Goal: Transaction & Acquisition: Book appointment/travel/reservation

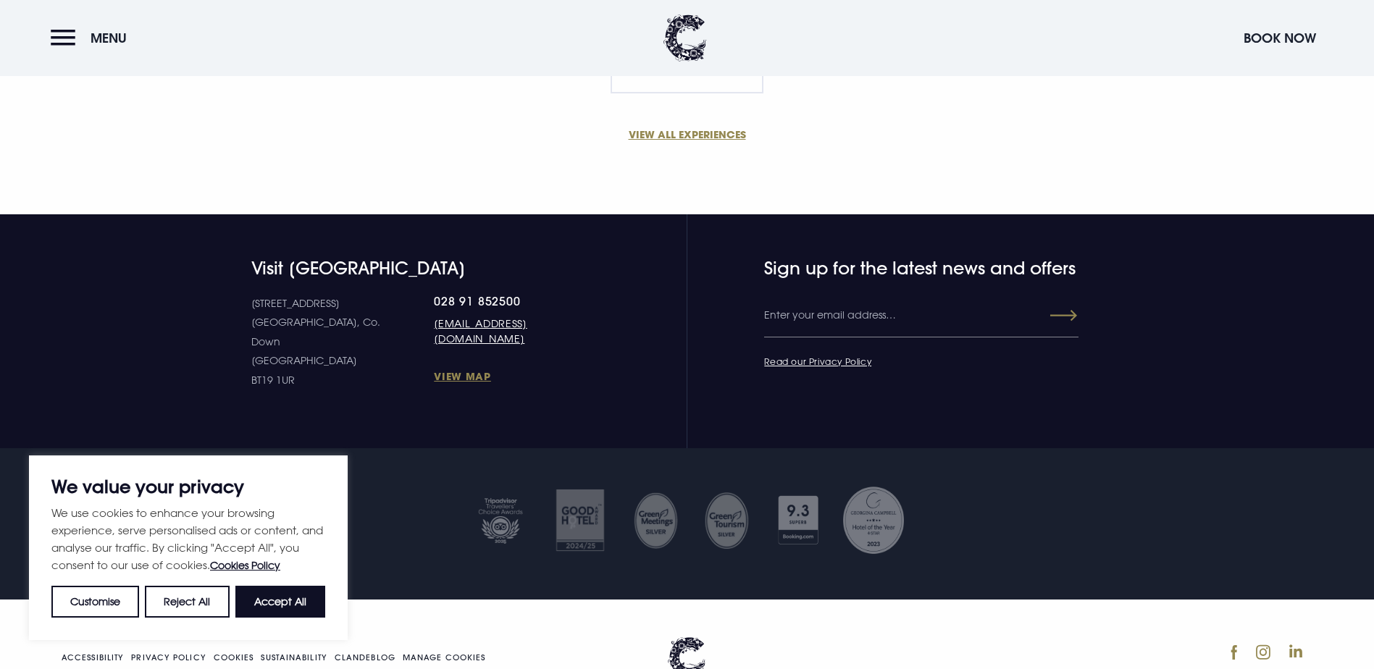
scroll to position [1159, 0]
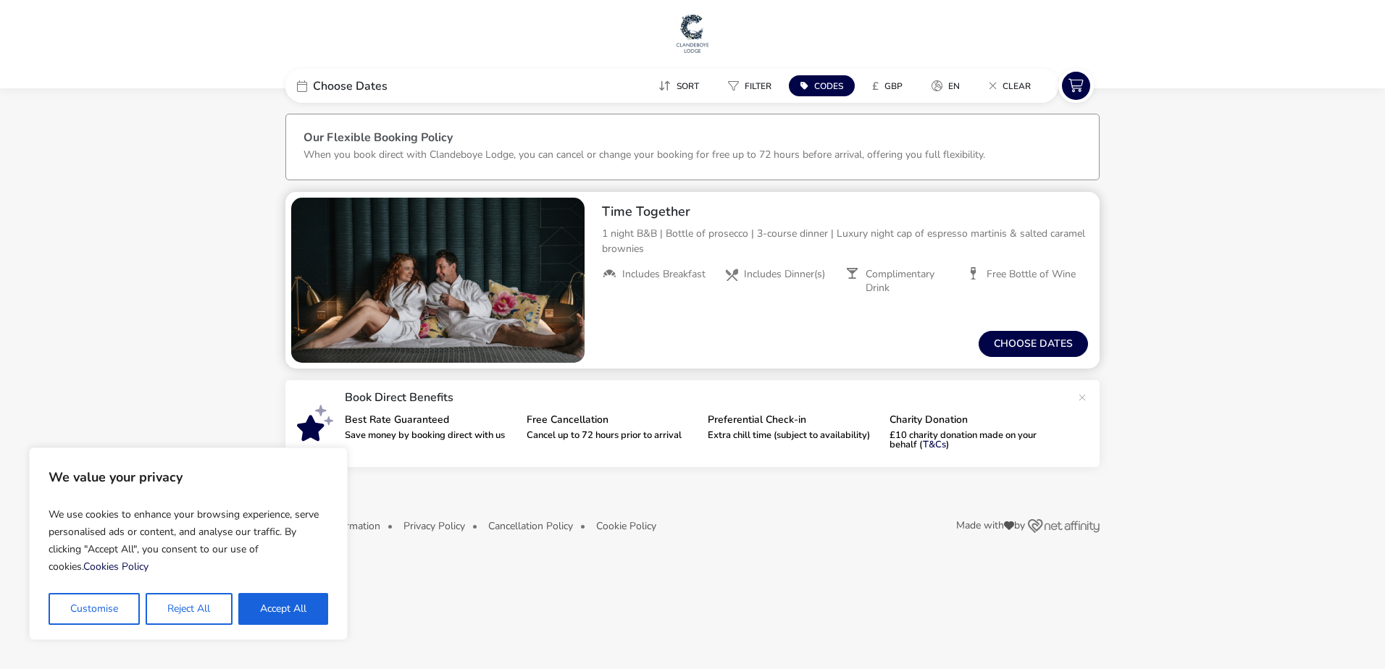
click at [671, 238] on p "1 night B&B | Bottle of prosecco | 3-course dinner | Luxury night cap of espres…" at bounding box center [845, 241] width 486 height 30
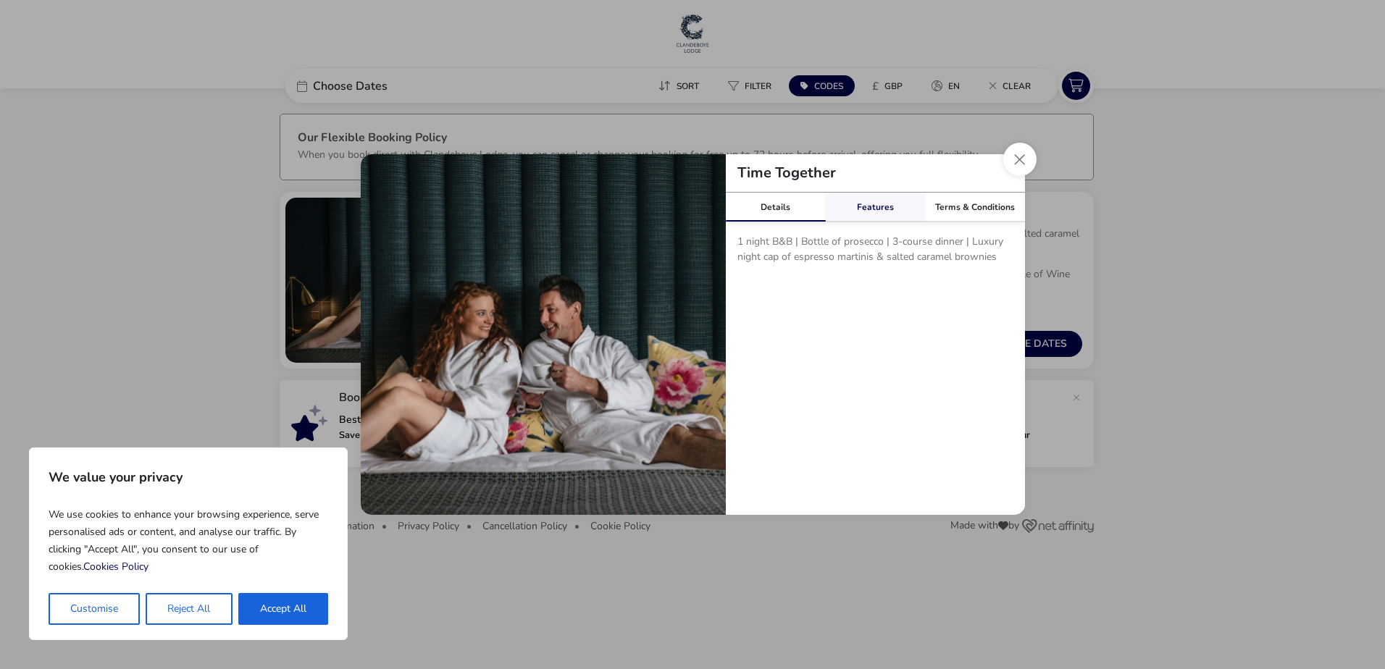
click at [890, 206] on link "Features" at bounding box center [875, 207] width 100 height 29
click at [945, 204] on link "Terms & Conditions" at bounding box center [975, 207] width 100 height 29
click at [1014, 168] on button "Close modal" at bounding box center [1019, 159] width 33 height 33
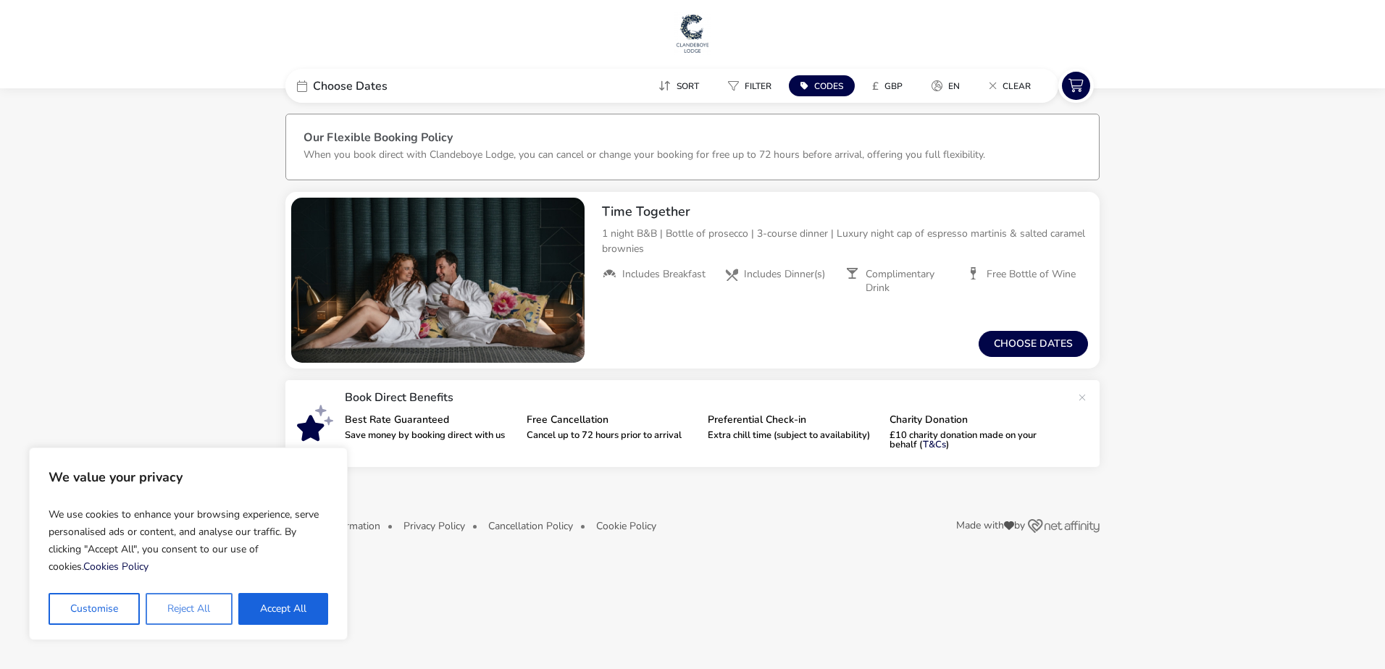
click at [188, 611] on button "Reject All" at bounding box center [189, 609] width 86 height 32
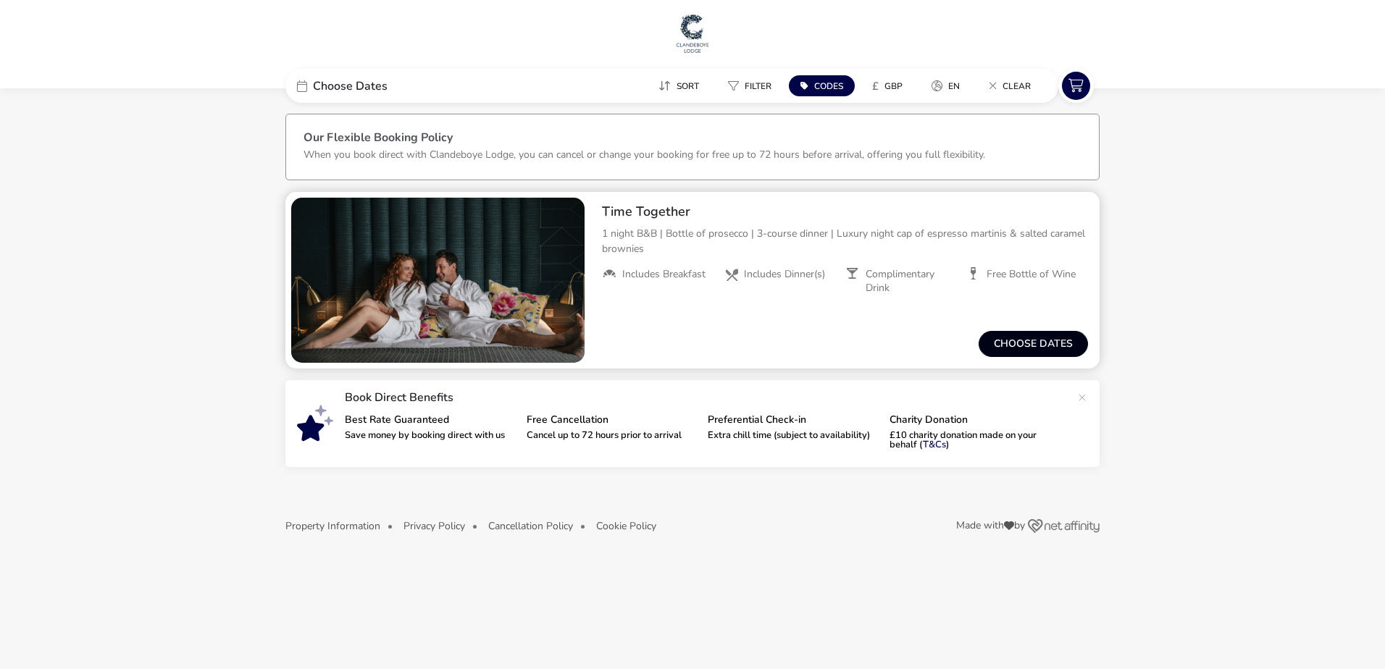
click at [1055, 353] on button "Choose dates" at bounding box center [1033, 344] width 109 height 26
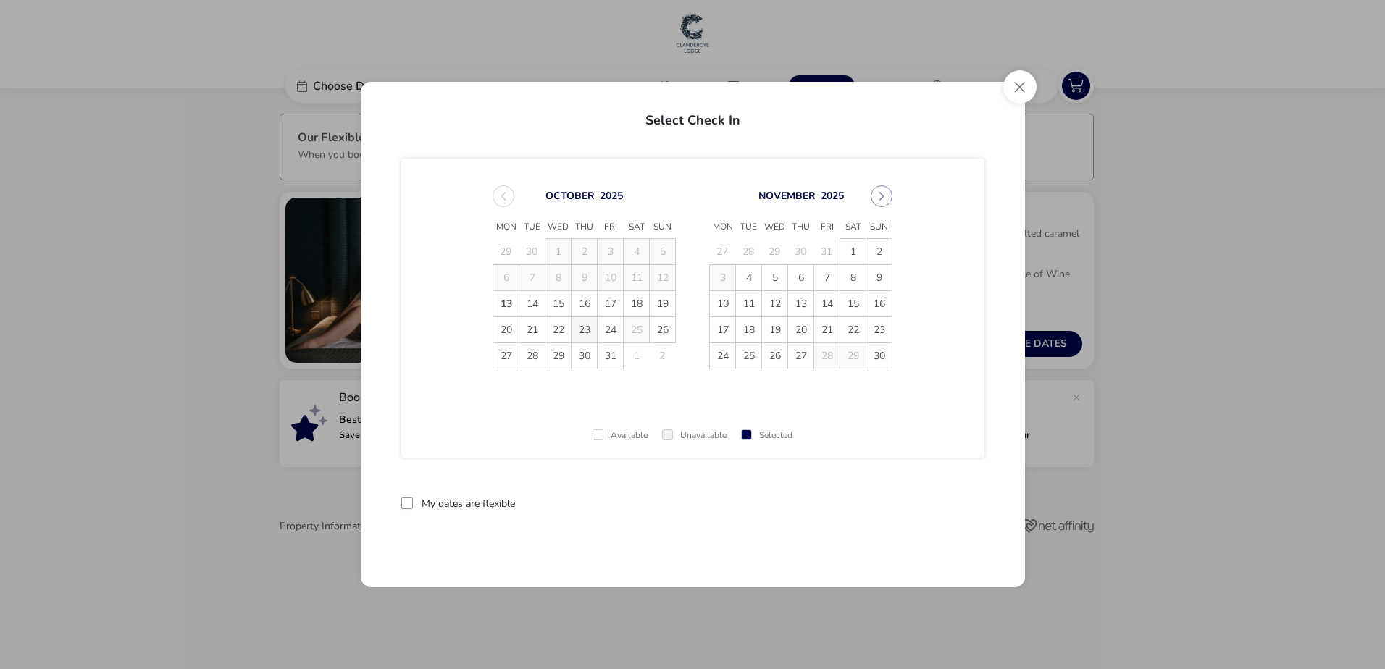
click at [571, 329] on tr "20 21 22 23 24 25 26" at bounding box center [584, 330] width 183 height 26
click at [604, 332] on span "24" at bounding box center [610, 329] width 25 height 25
click at [626, 339] on span "25" at bounding box center [636, 329] width 25 height 25
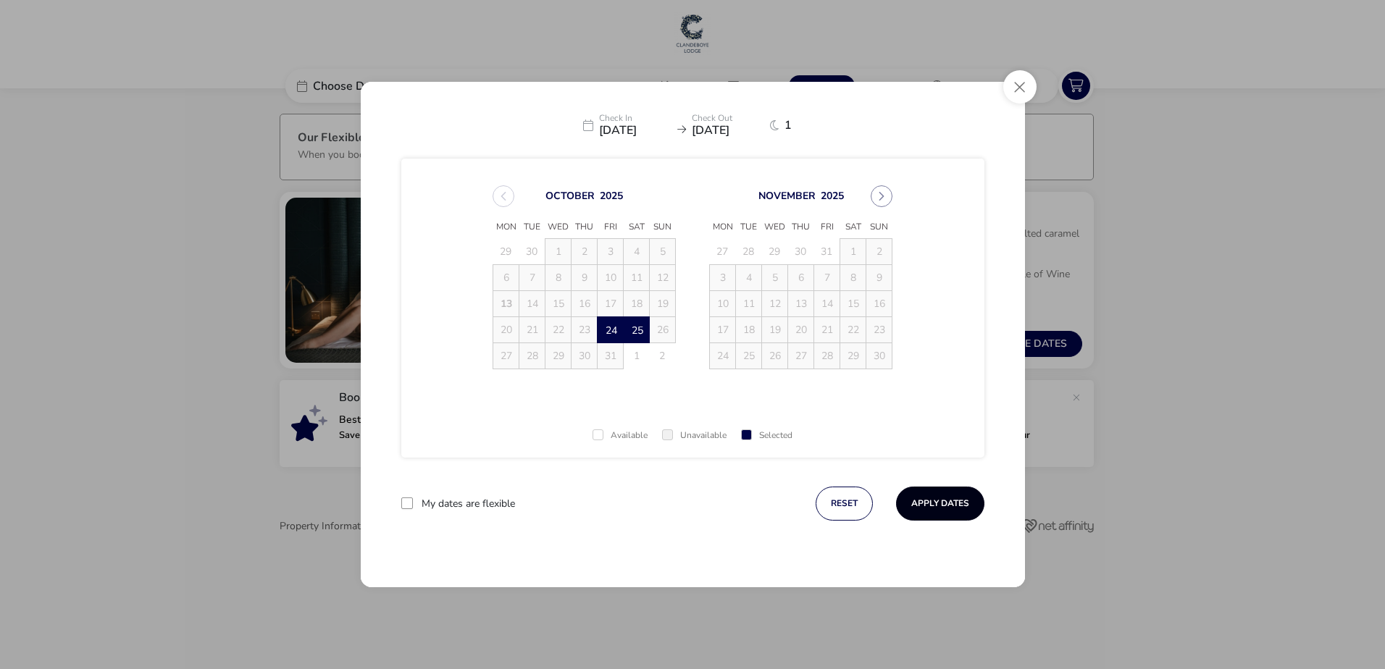
click at [955, 498] on button "Apply Dates" at bounding box center [940, 504] width 88 height 34
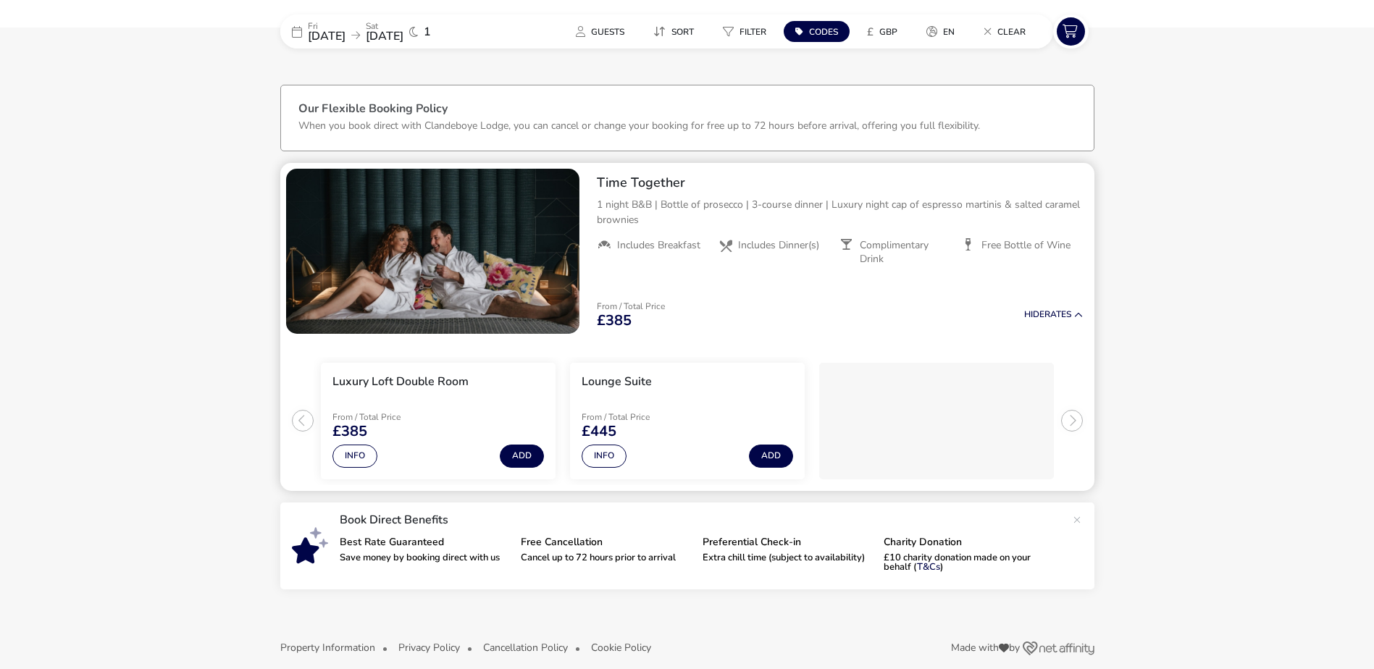
scroll to position [44, 0]
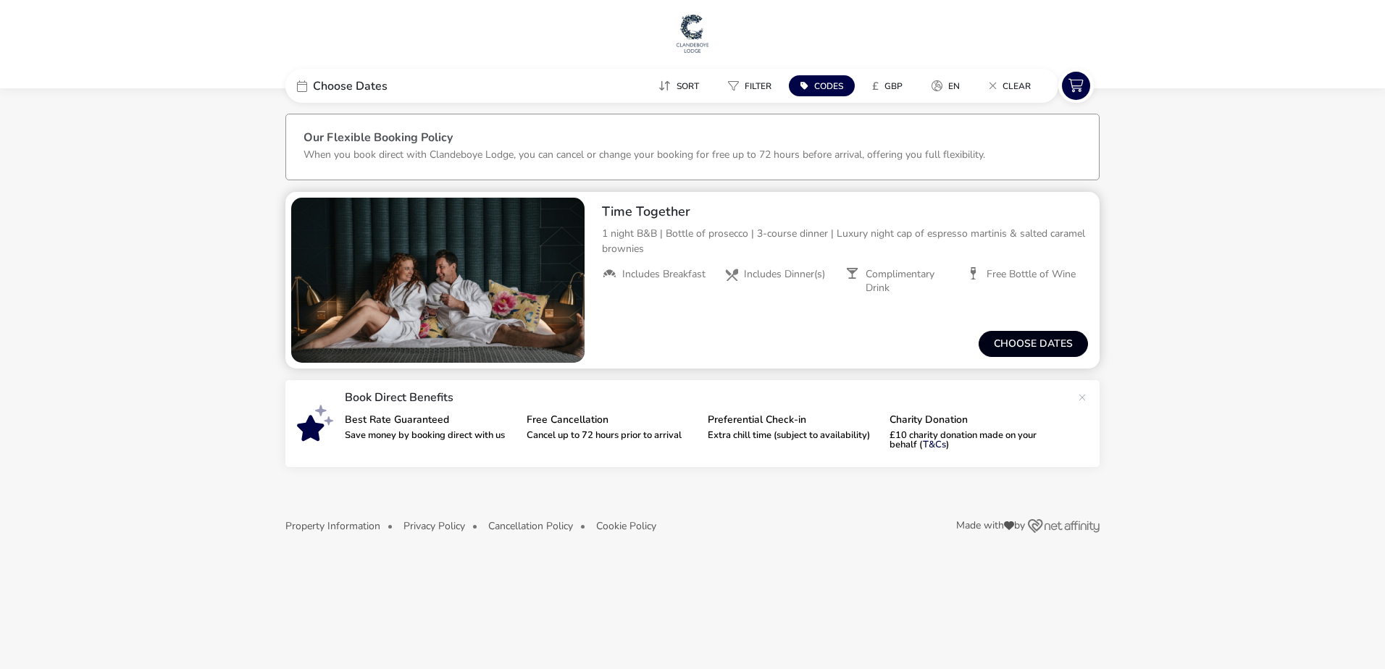
click at [1034, 346] on button "Choose dates" at bounding box center [1033, 344] width 109 height 26
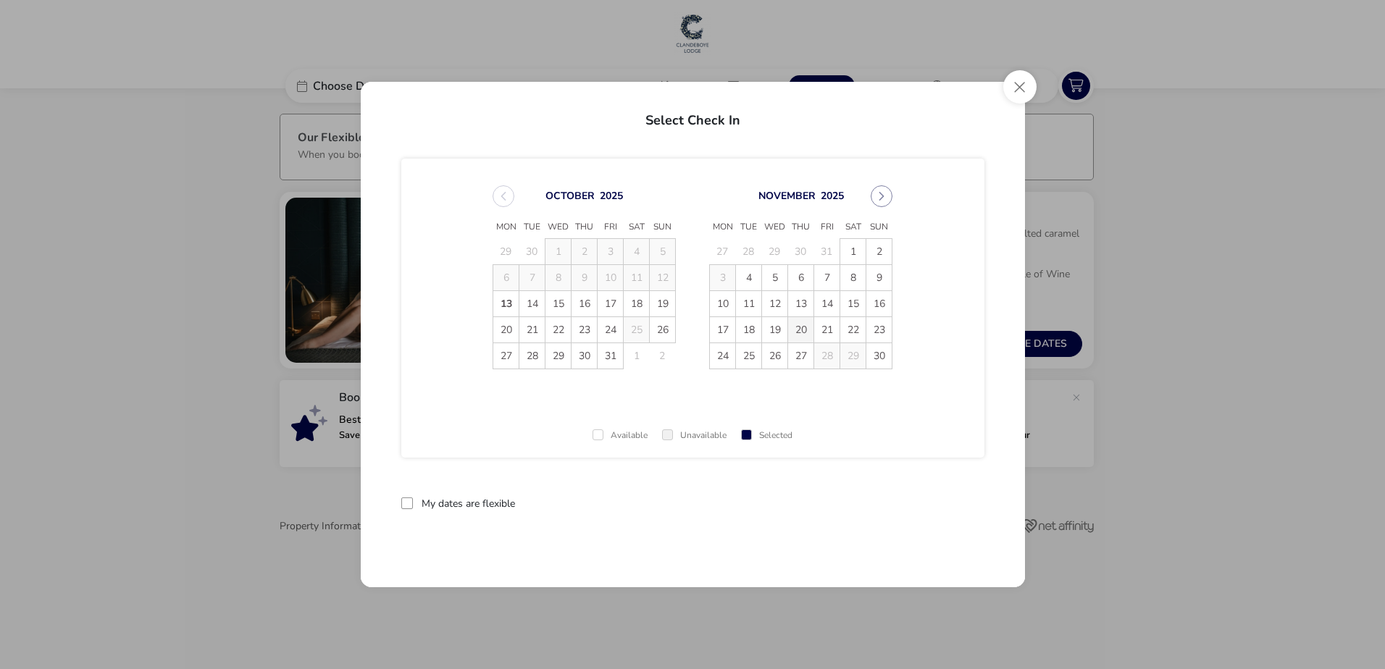
click at [805, 327] on span "20" at bounding box center [800, 329] width 25 height 25
click at [826, 330] on span "21" at bounding box center [826, 329] width 25 height 25
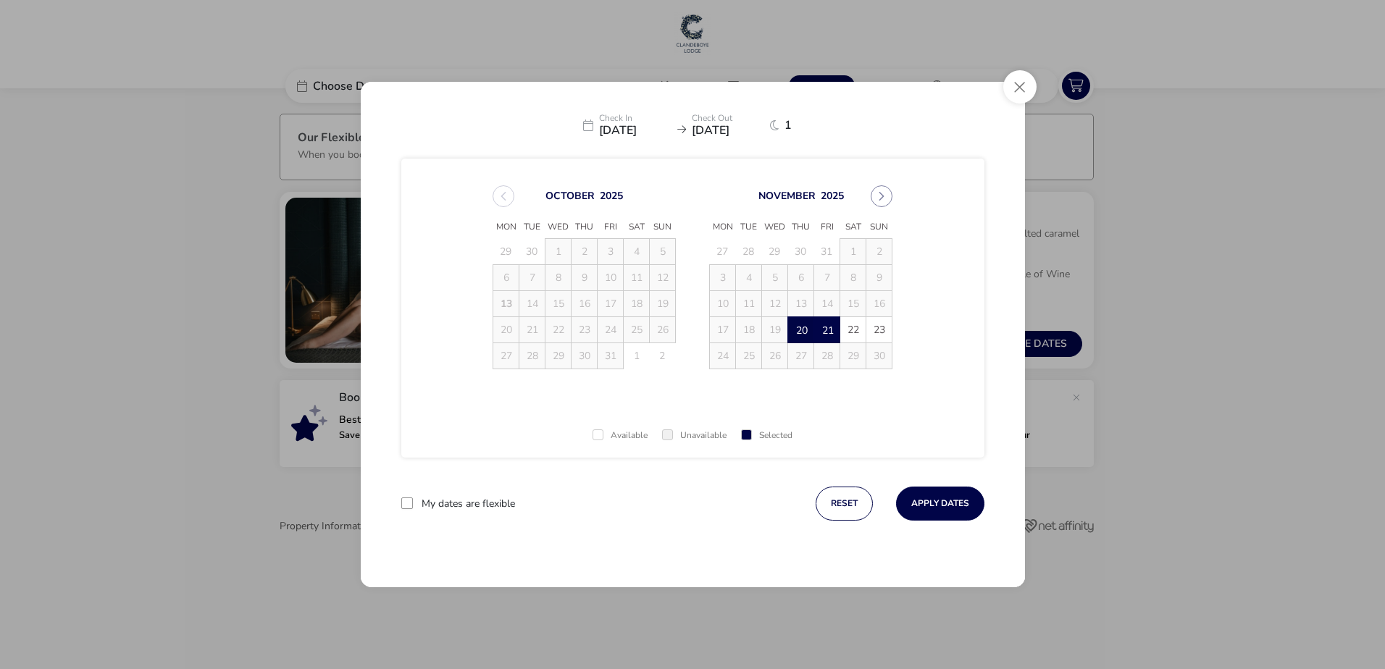
click at [806, 327] on span "20" at bounding box center [800, 329] width 25 height 25
click at [781, 326] on td "19" at bounding box center [775, 330] width 26 height 26
click at [793, 335] on span "20" at bounding box center [800, 329] width 25 height 25
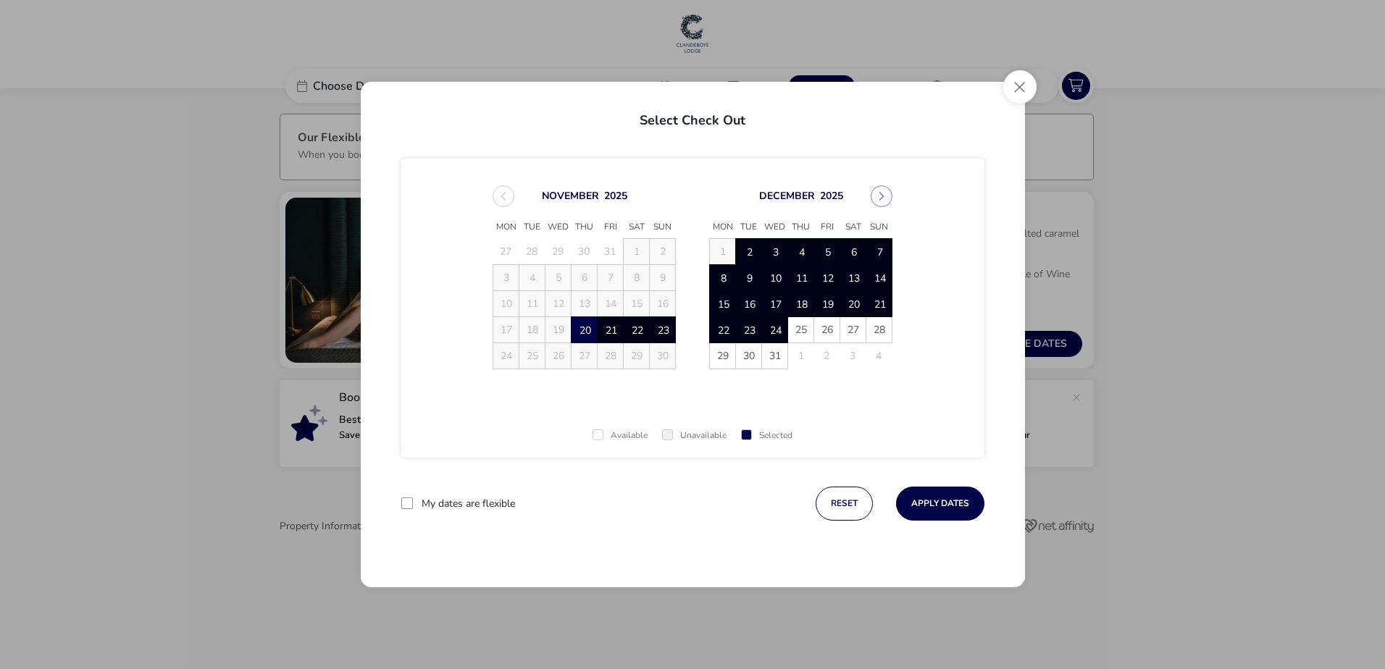
click at [774, 335] on span "24" at bounding box center [774, 329] width 25 height 25
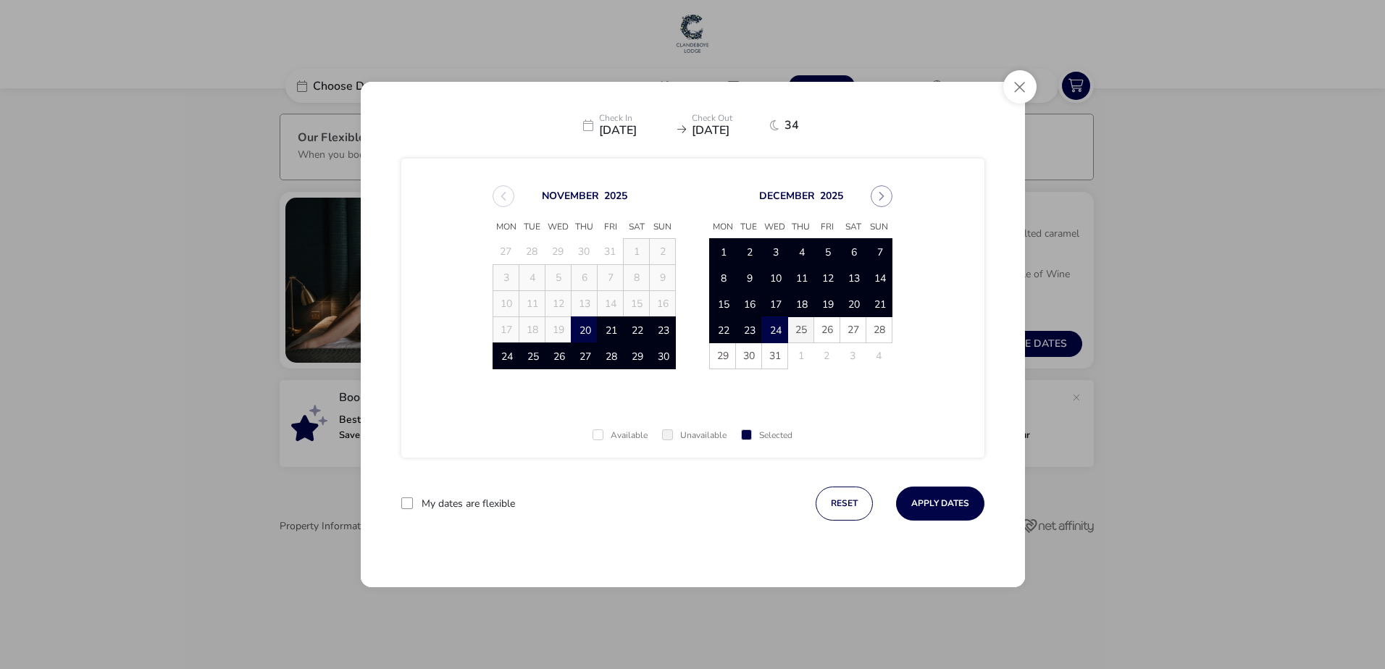
click at [802, 335] on span "25" at bounding box center [800, 329] width 25 height 25
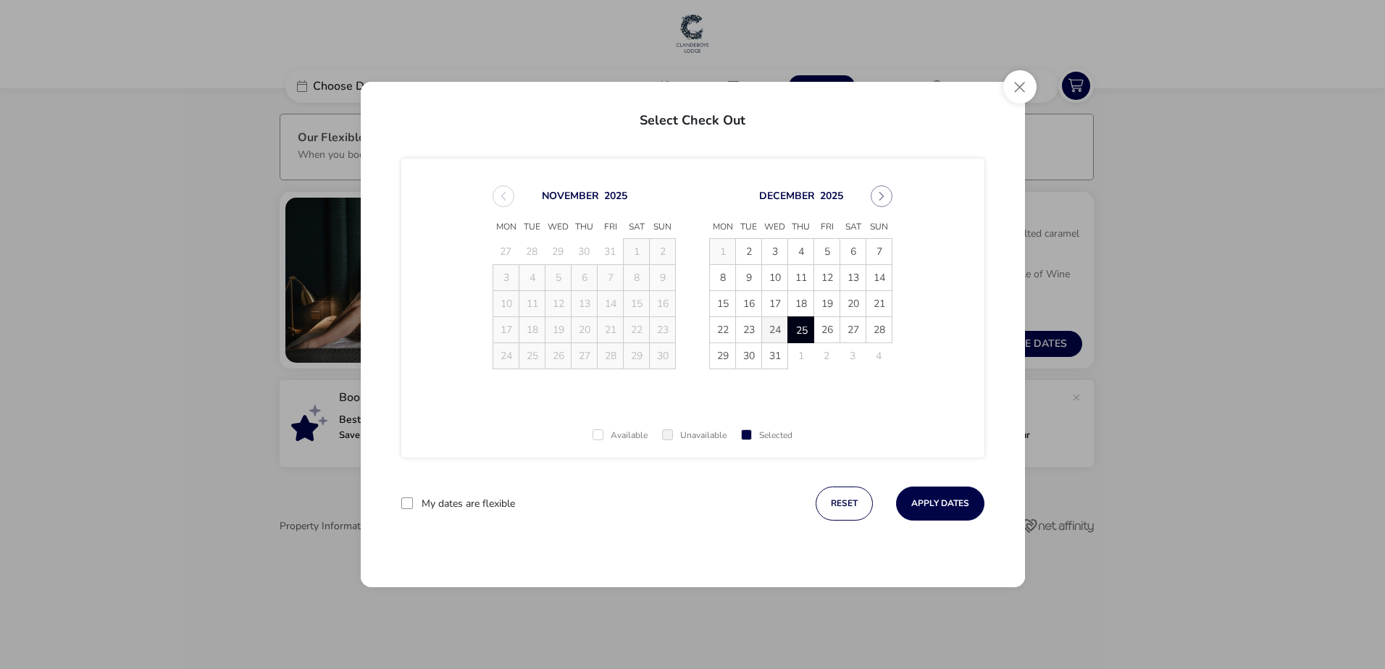
click at [769, 334] on span "24" at bounding box center [774, 329] width 25 height 25
click at [797, 332] on span "25" at bounding box center [800, 329] width 25 height 25
click at [955, 513] on button "Apply Dates" at bounding box center [940, 504] width 88 height 34
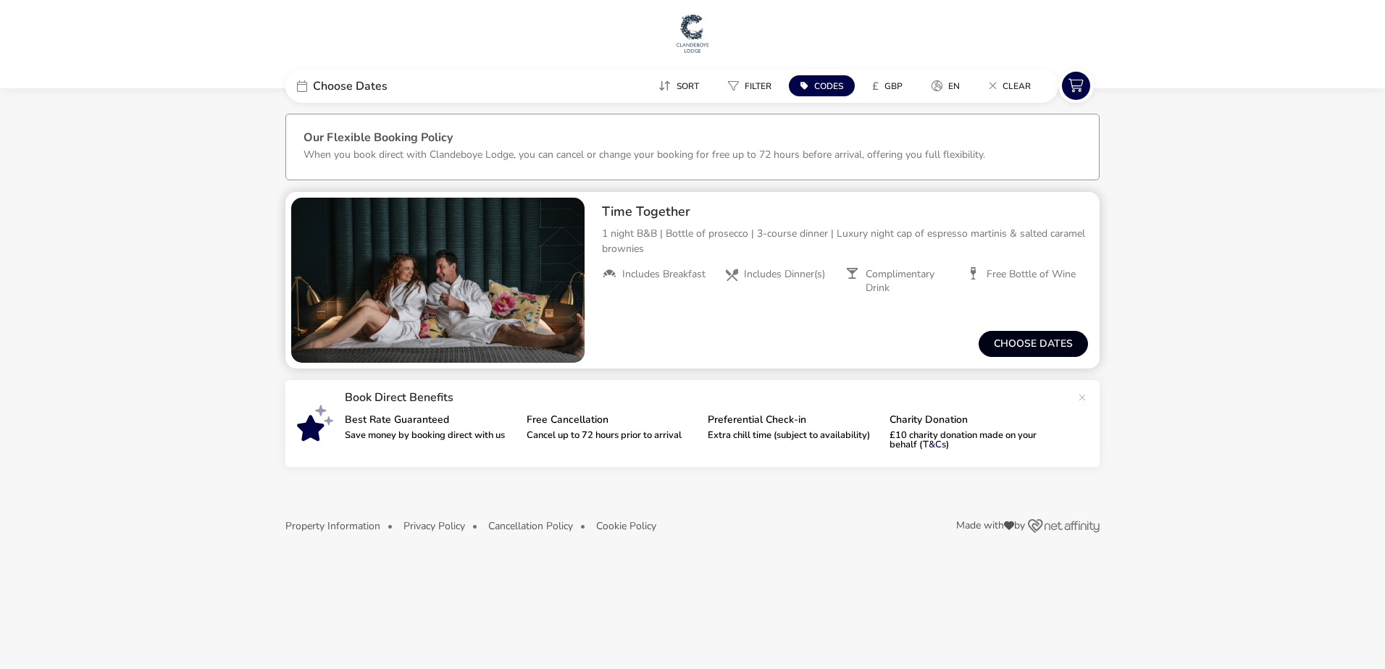
click at [1031, 337] on button "Choose dates" at bounding box center [1033, 344] width 109 height 26
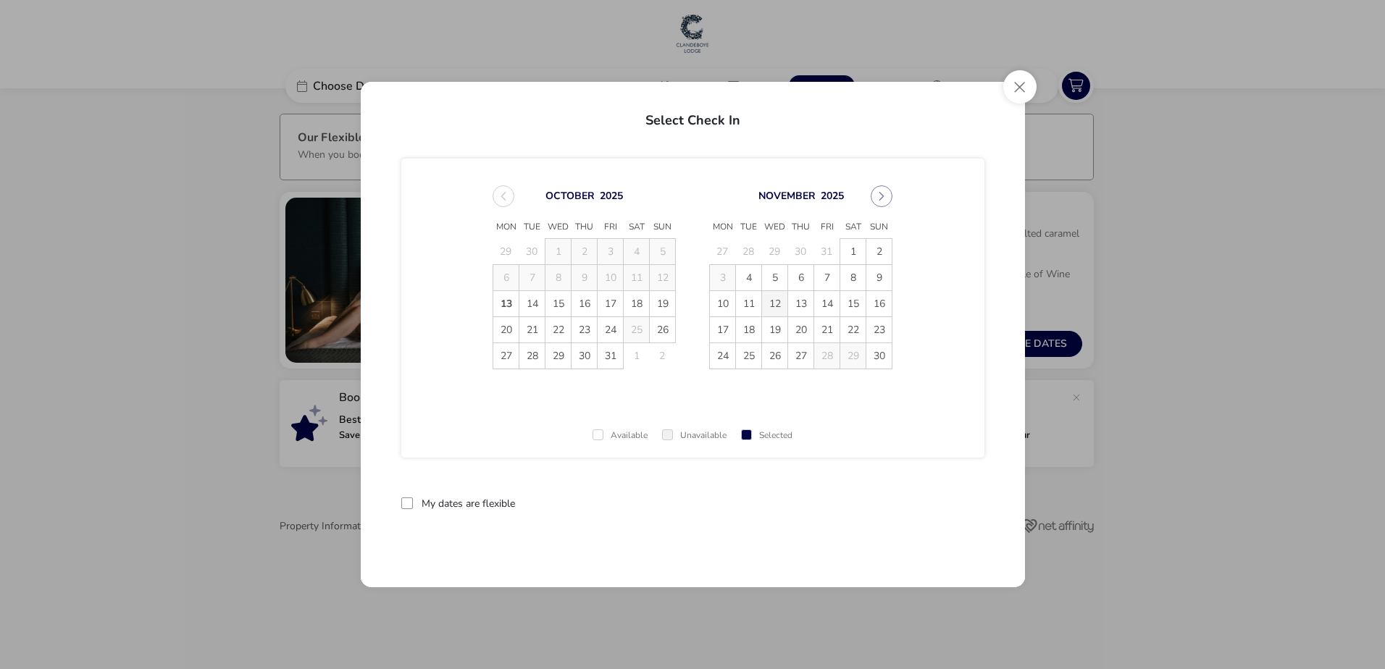
click at [782, 298] on span "12" at bounding box center [774, 303] width 25 height 25
click at [801, 303] on span "13" at bounding box center [800, 303] width 25 height 25
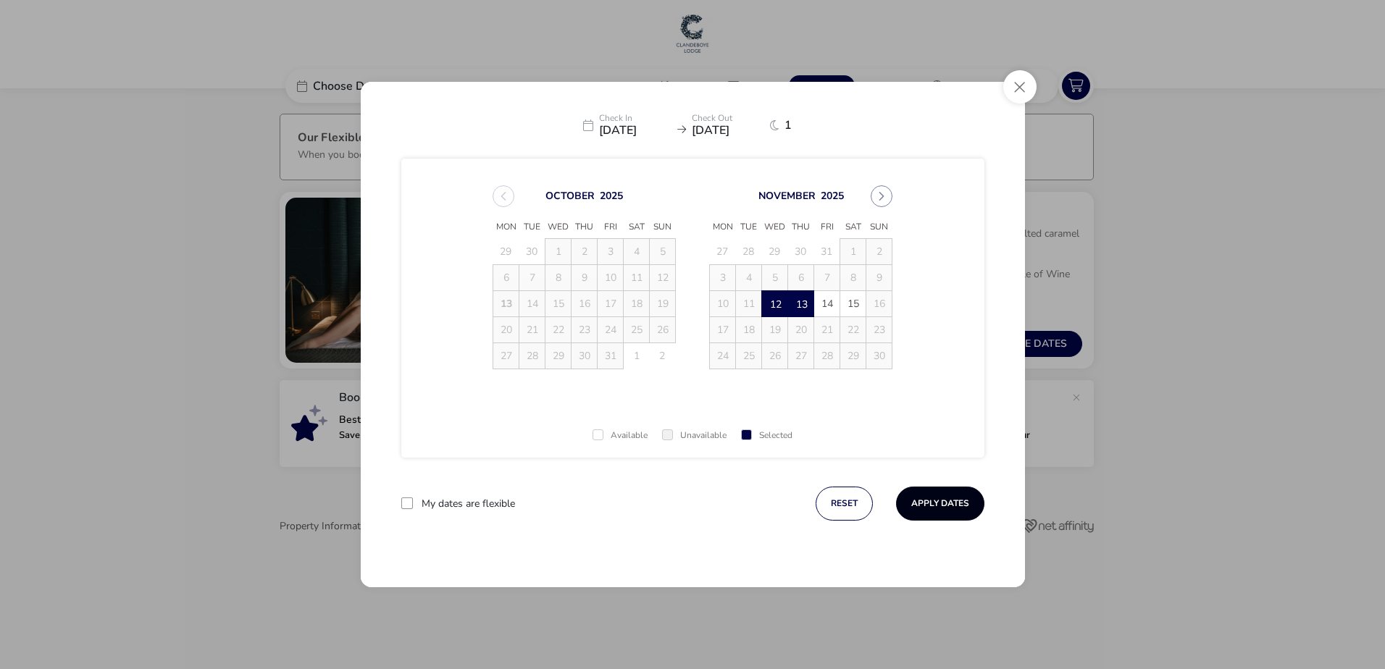
click at [971, 508] on button "Apply Dates" at bounding box center [940, 504] width 88 height 34
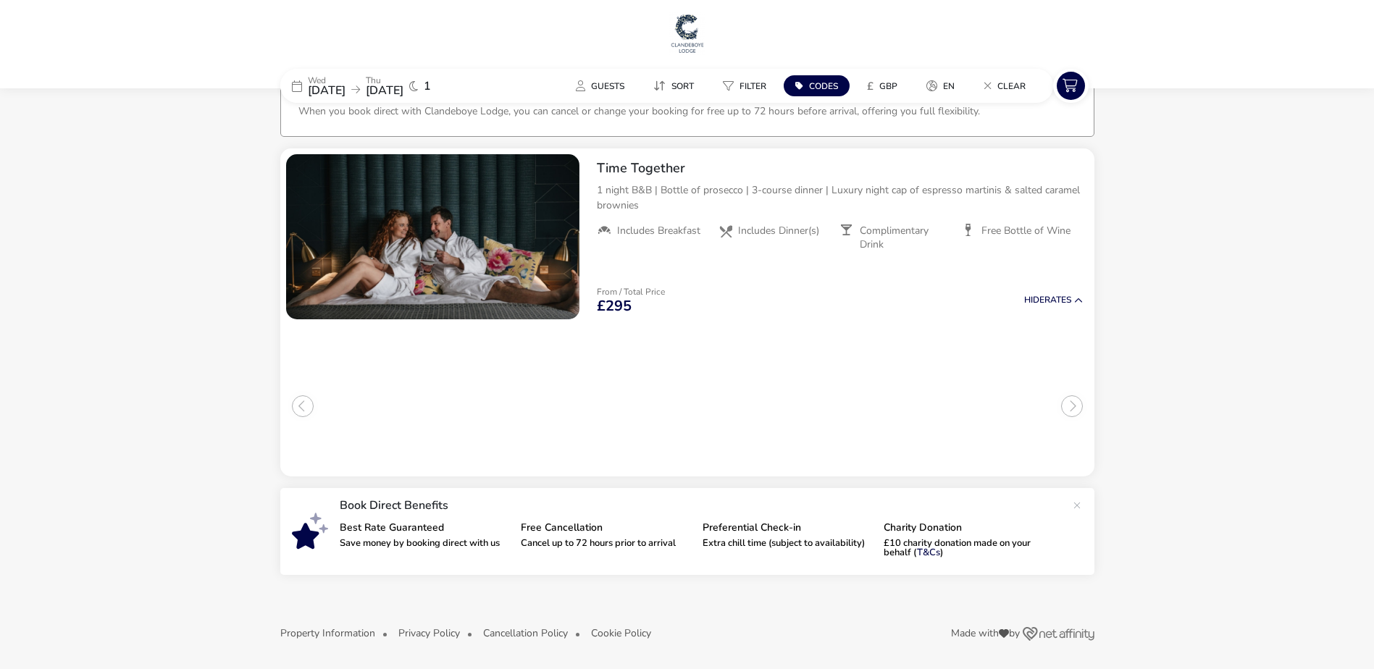
scroll to position [44, 0]
